Goal: Find specific page/section: Find specific page/section

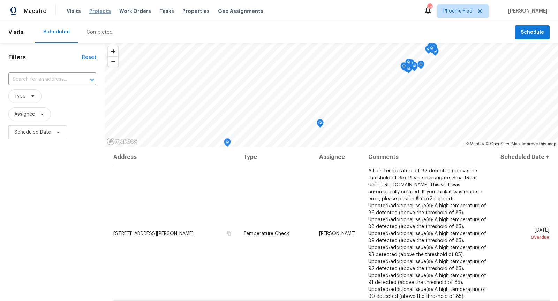
click at [96, 13] on span "Projects" at bounding box center [100, 11] width 22 height 7
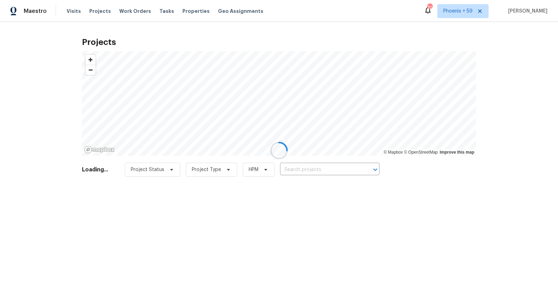
click at [311, 168] on div at bounding box center [279, 150] width 558 height 301
click at [311, 169] on div at bounding box center [279, 150] width 558 height 301
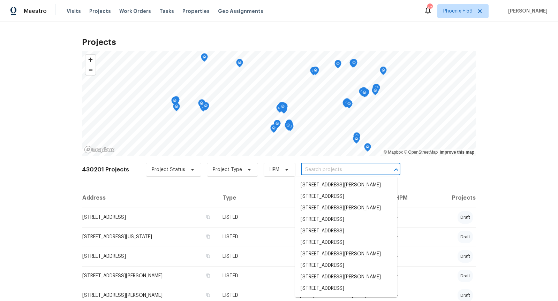
click at [311, 169] on input "text" at bounding box center [341, 170] width 80 height 11
paste input "[STREET_ADDRESS]"
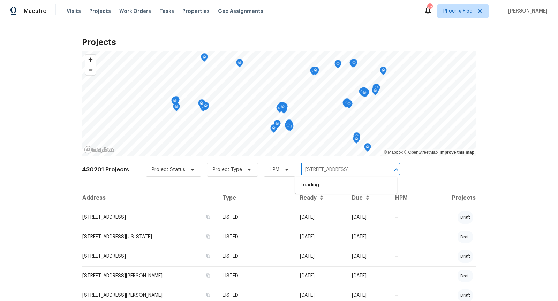
type input "[STREET_ADDRESS]"
click at [319, 191] on li "[STREET_ADDRESS]" at bounding box center [346, 186] width 102 height 12
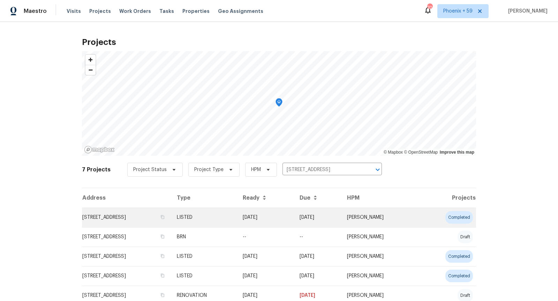
click at [143, 215] on td "[STREET_ADDRESS]" at bounding box center [126, 218] width 89 height 20
